Goal: Check status: Check status

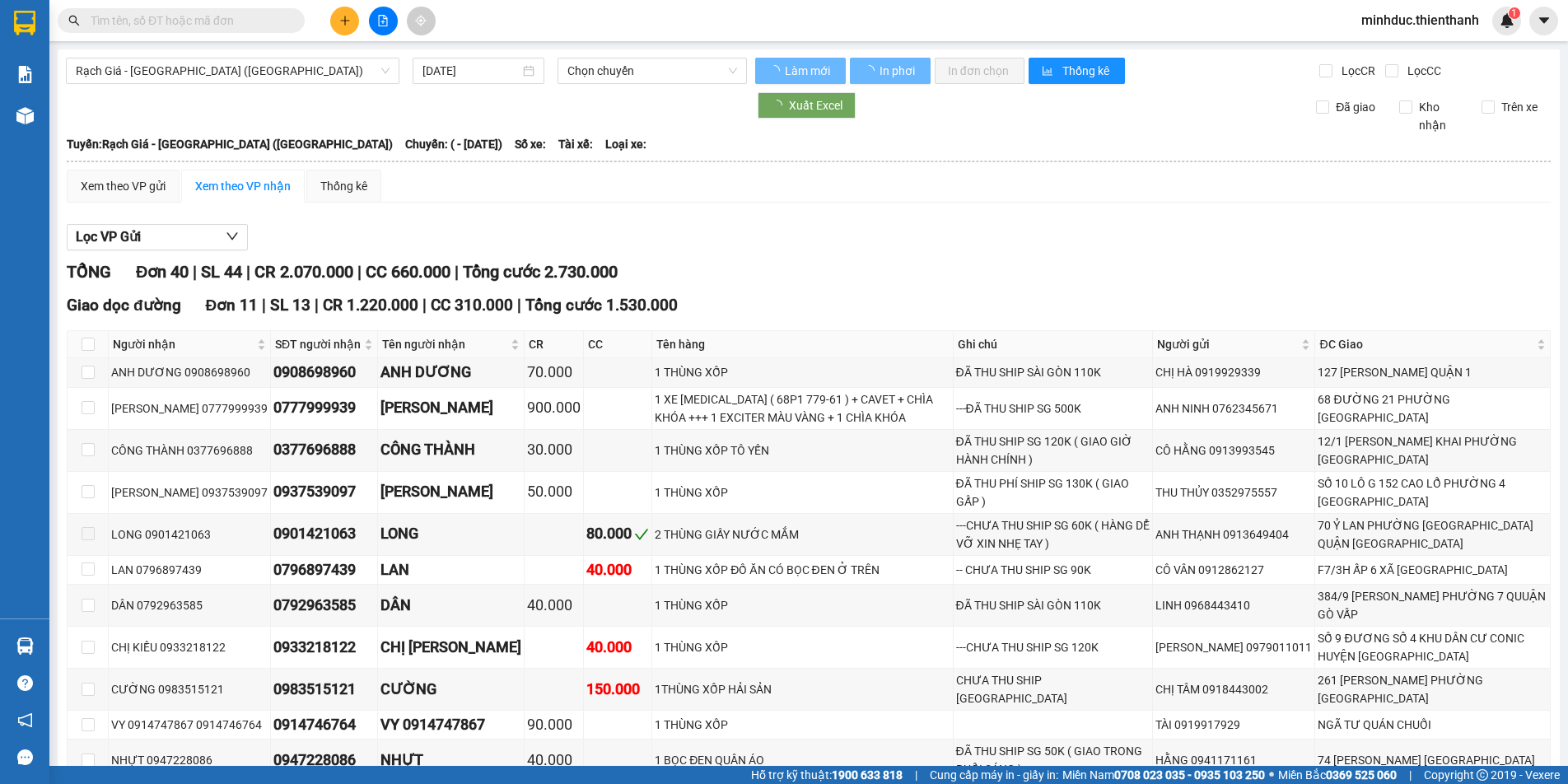
type input "[DATE]"
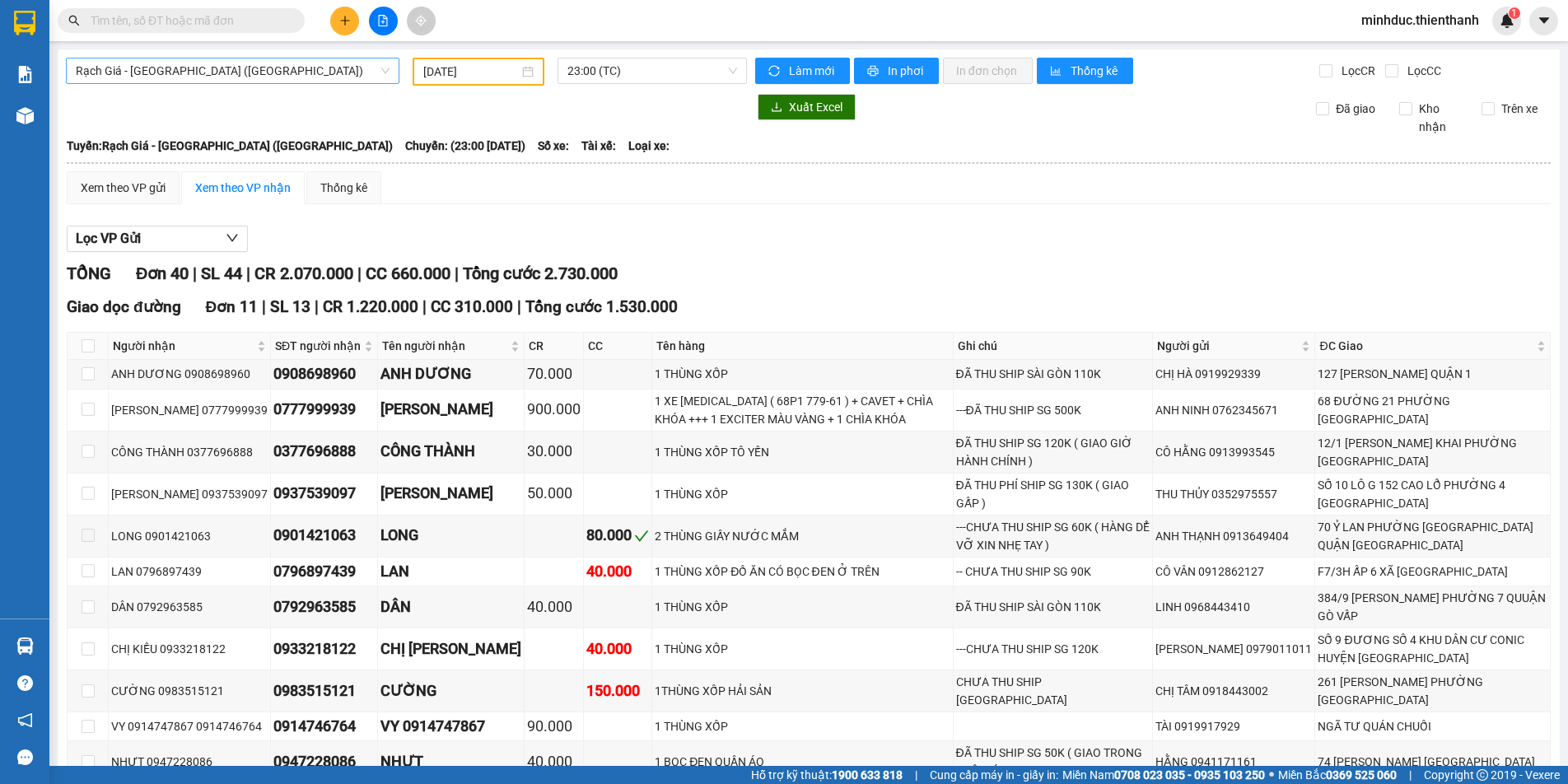
click at [239, 77] on span "Rạch Giá - [GEOGRAPHIC_DATA] ([GEOGRAPHIC_DATA])" at bounding box center [232, 71] width 313 height 25
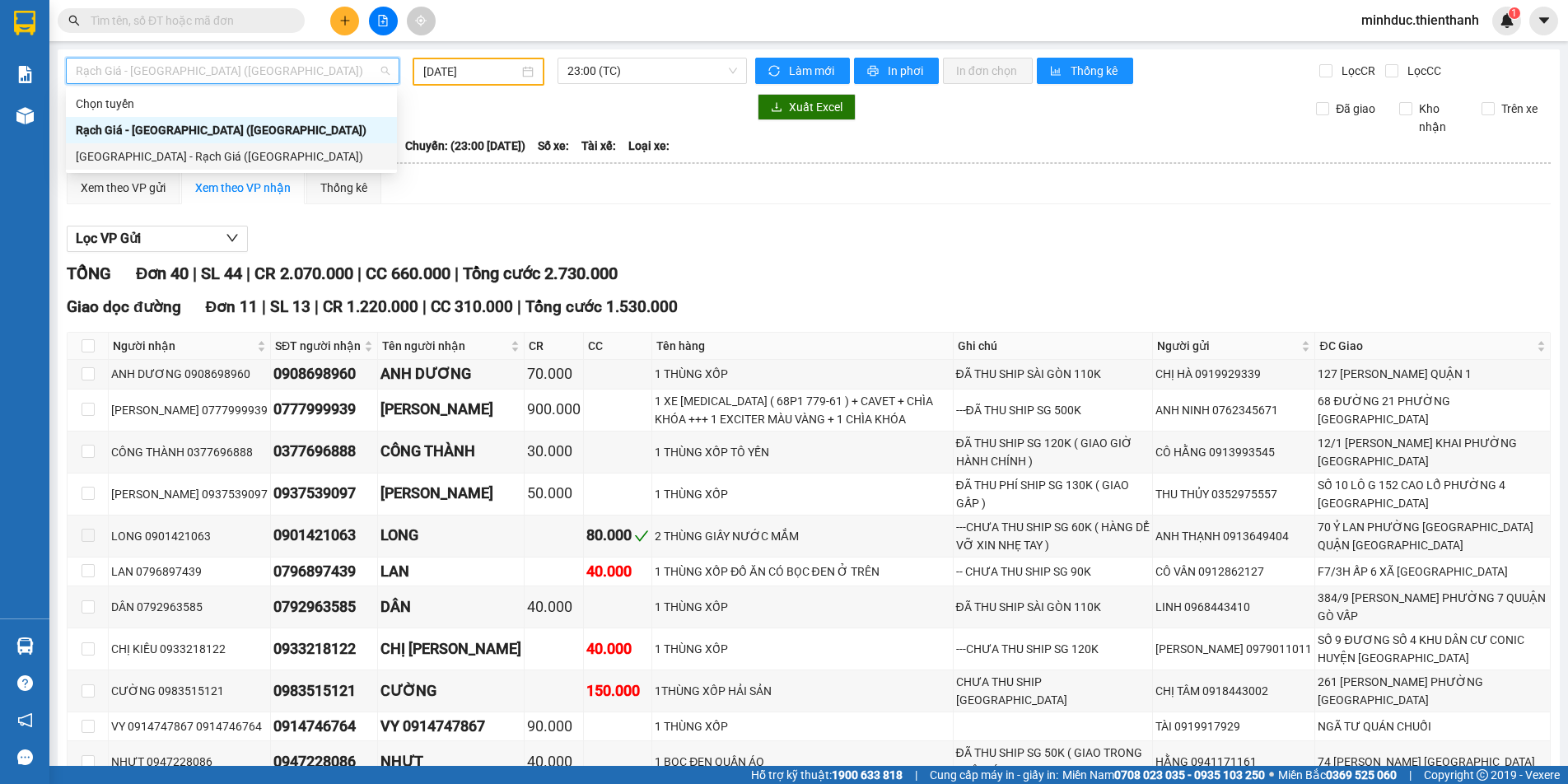
click at [199, 152] on div "[GEOGRAPHIC_DATA] - Rạch Giá ([GEOGRAPHIC_DATA])" at bounding box center [231, 156] width 312 height 18
type input "[DATE]"
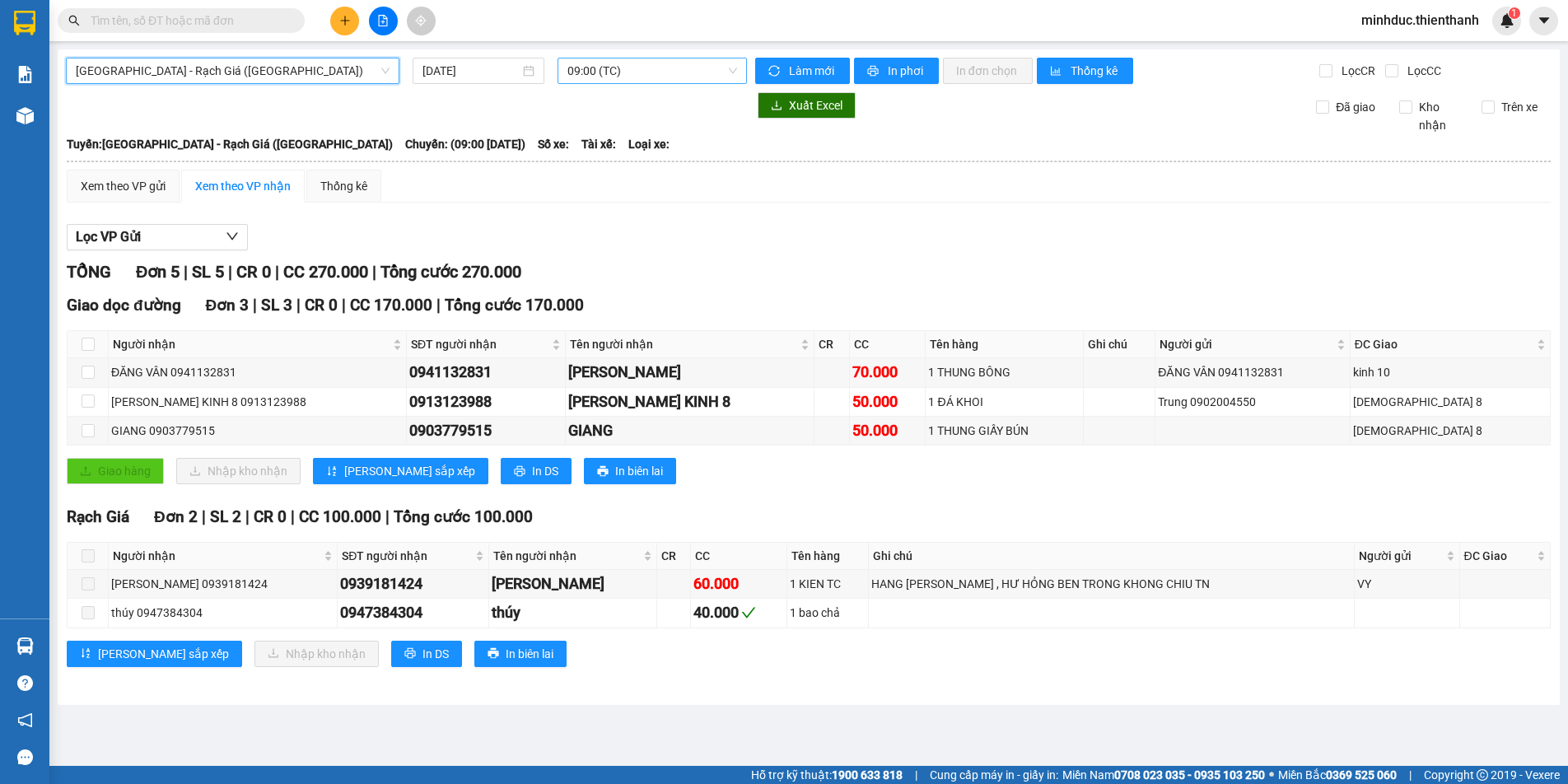
click at [621, 70] on span "09:00 (TC)" at bounding box center [651, 71] width 169 height 25
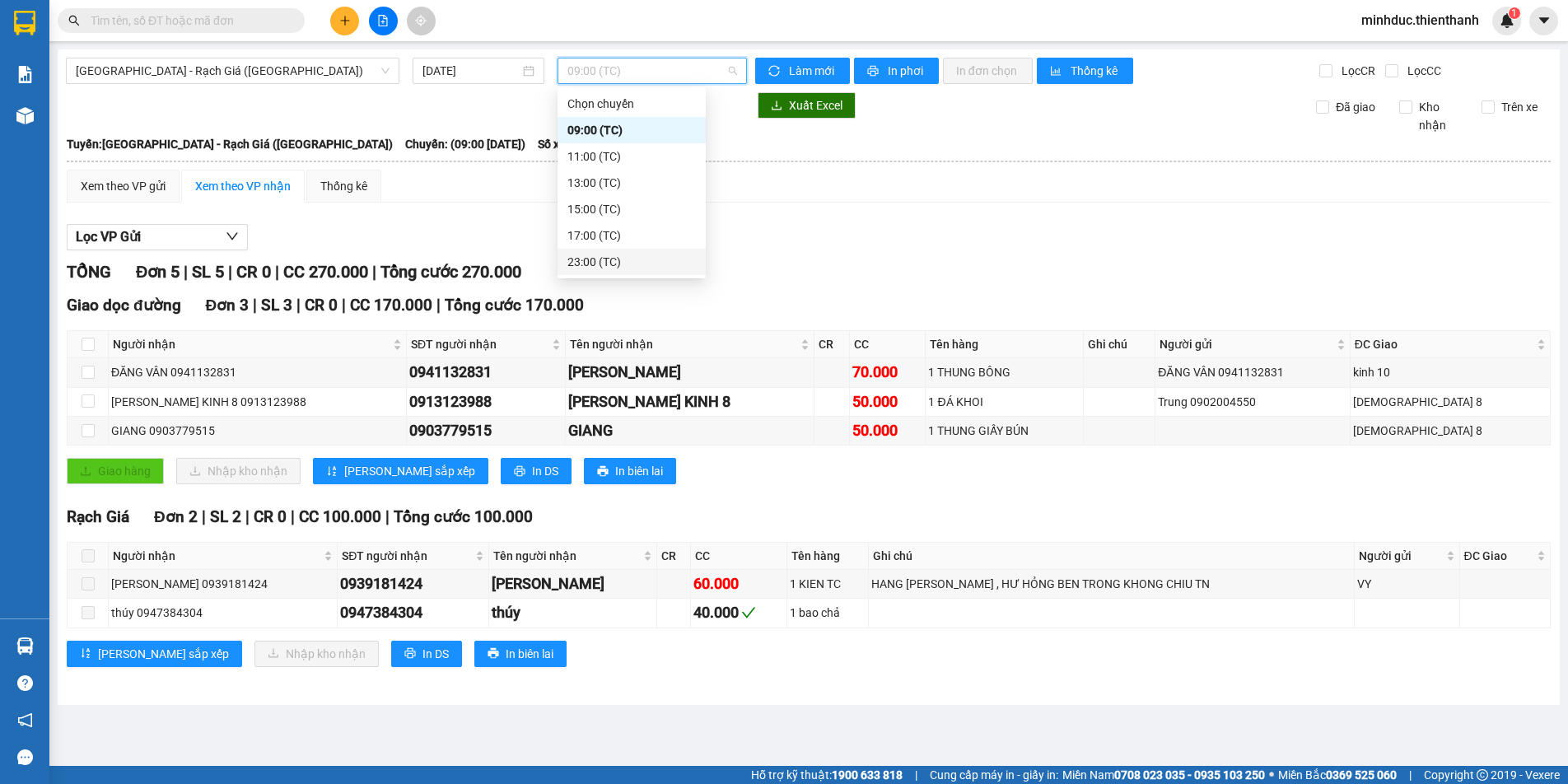
click at [607, 255] on div "23:00 (TC)" at bounding box center [632, 261] width 129 height 18
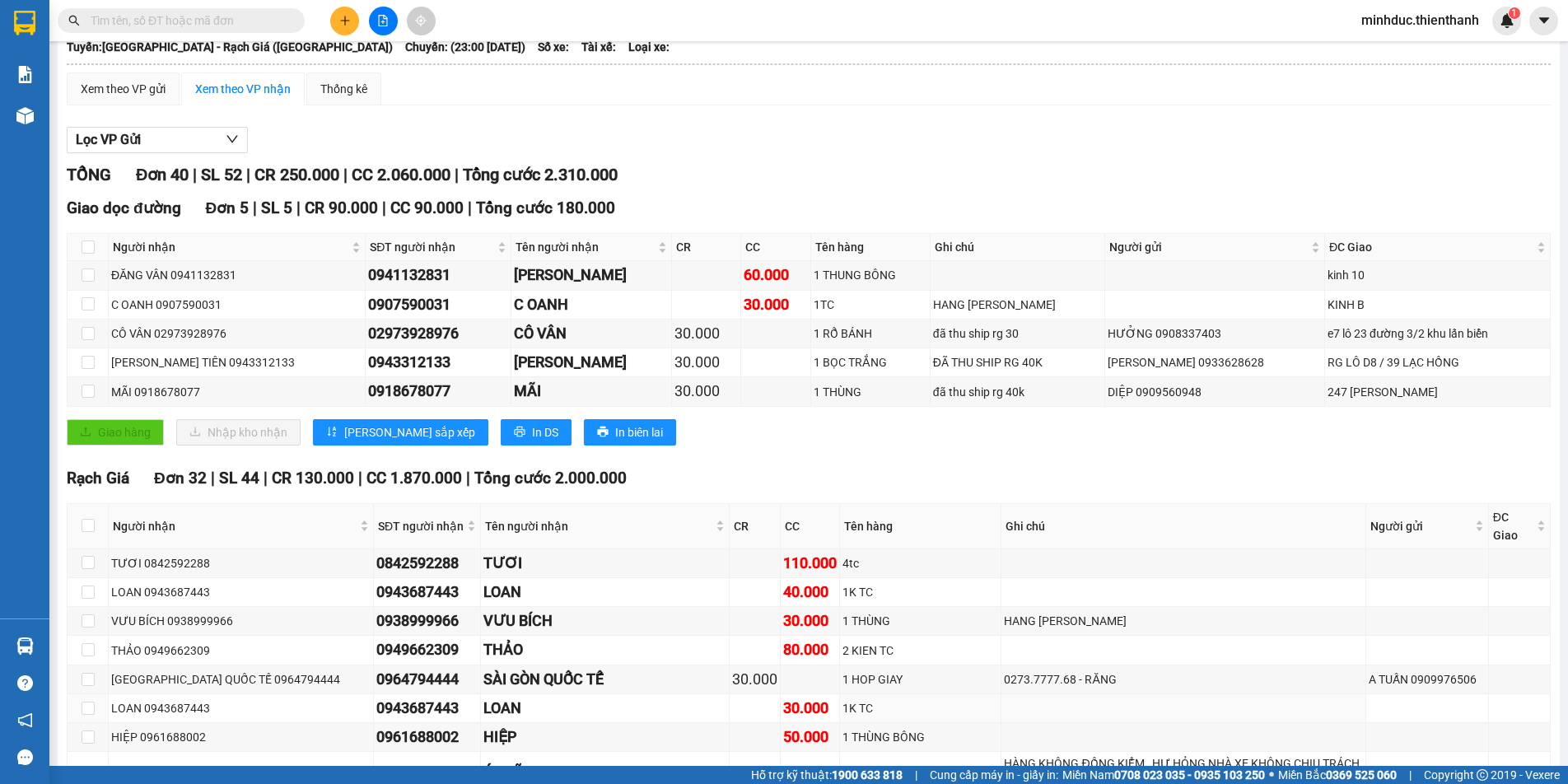
scroll to position [82, 0]
